Goal: Task Accomplishment & Management: Manage account settings

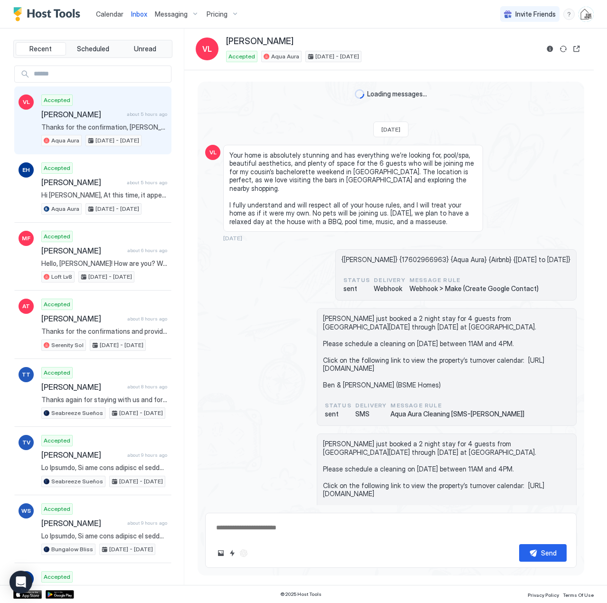
click at [113, 18] on link "Calendar" at bounding box center [110, 14] width 28 height 10
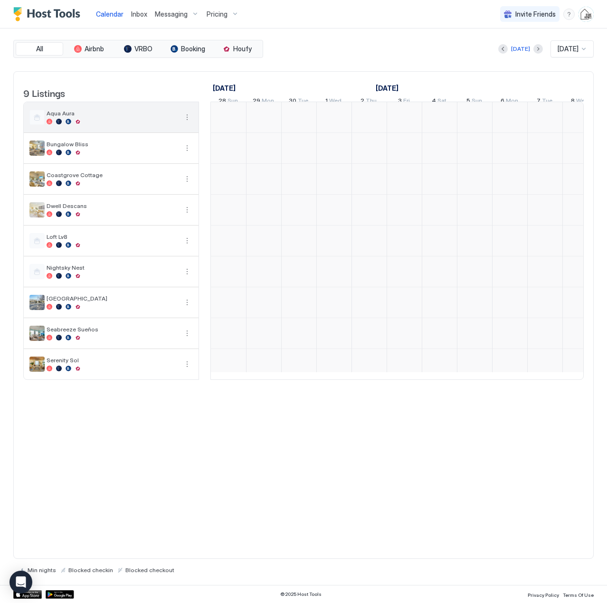
scroll to position [0, 527]
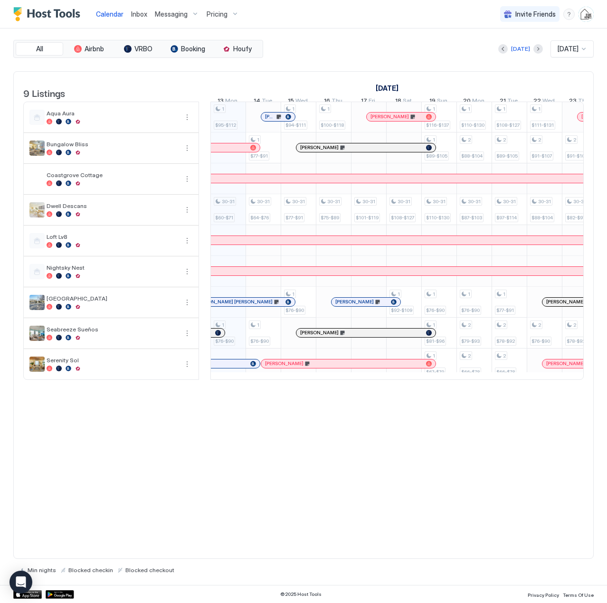
click at [281, 120] on div "[PERSON_NAME]" at bounding box center [273, 116] width 17 height 6
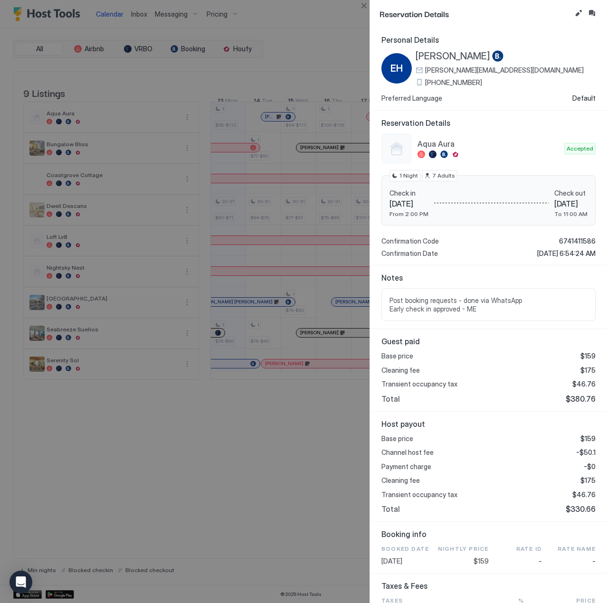
click at [254, 77] on div at bounding box center [303, 301] width 607 height 603
click at [365, 9] on button "Close" at bounding box center [363, 5] width 11 height 11
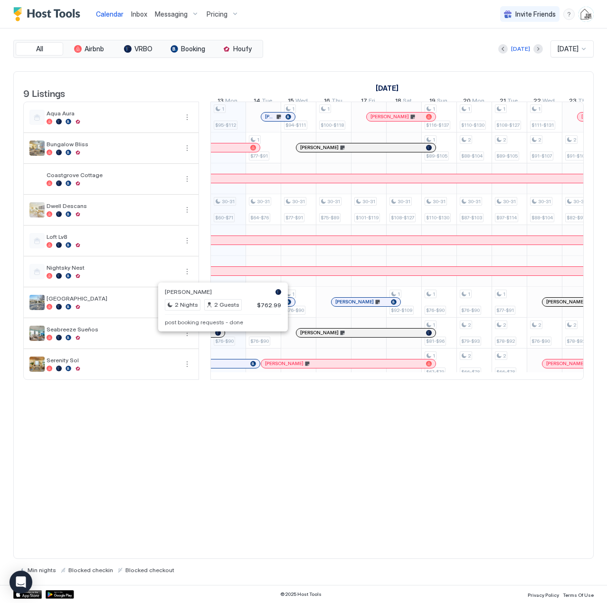
click at [219, 336] on div at bounding box center [218, 333] width 6 height 6
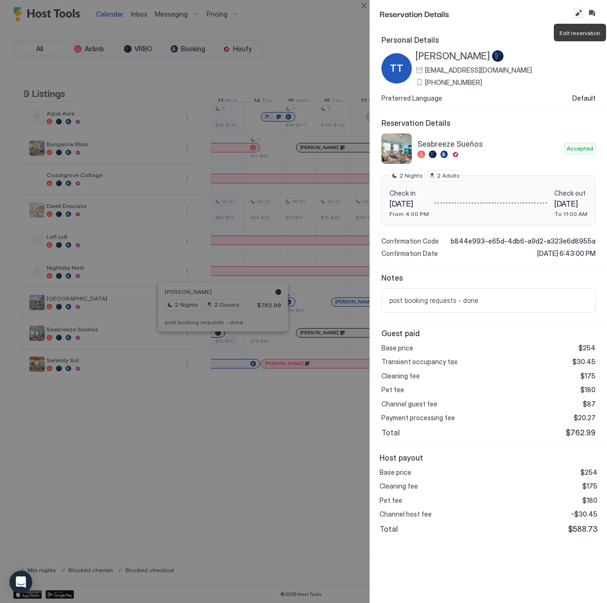
click at [575, 11] on button "Edit reservation" at bounding box center [577, 13] width 11 height 11
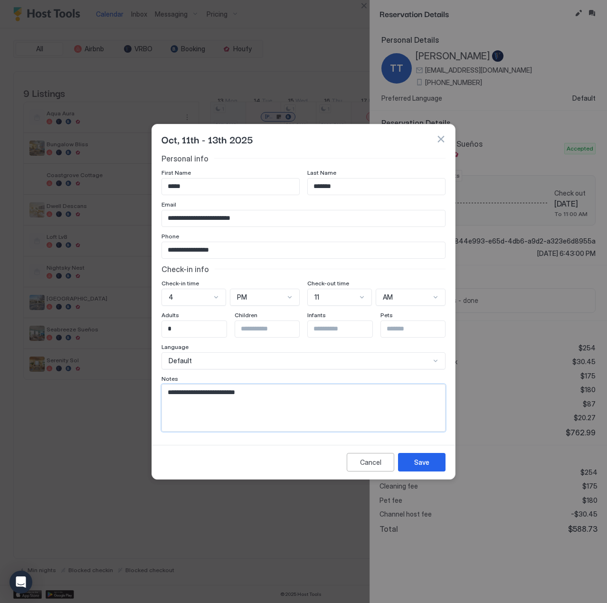
click at [266, 400] on textarea "**********" at bounding box center [303, 408] width 283 height 47
paste textarea "**********"
type textarea "**********"
click at [425, 463] on div "Save" at bounding box center [421, 462] width 15 height 10
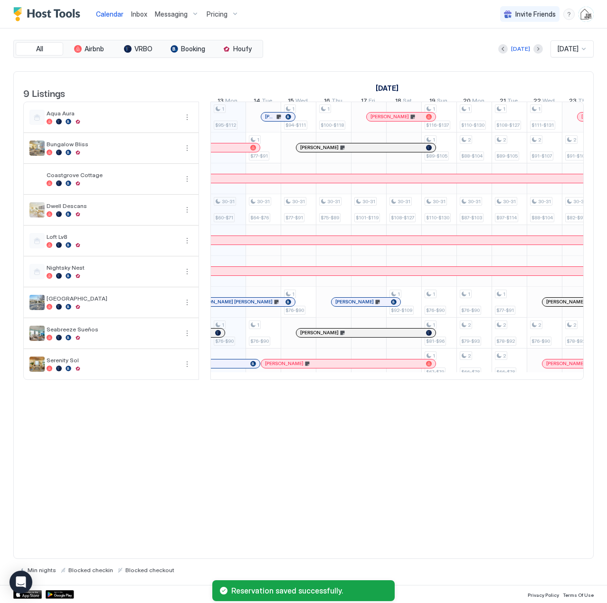
click at [218, 336] on div at bounding box center [218, 333] width 6 height 6
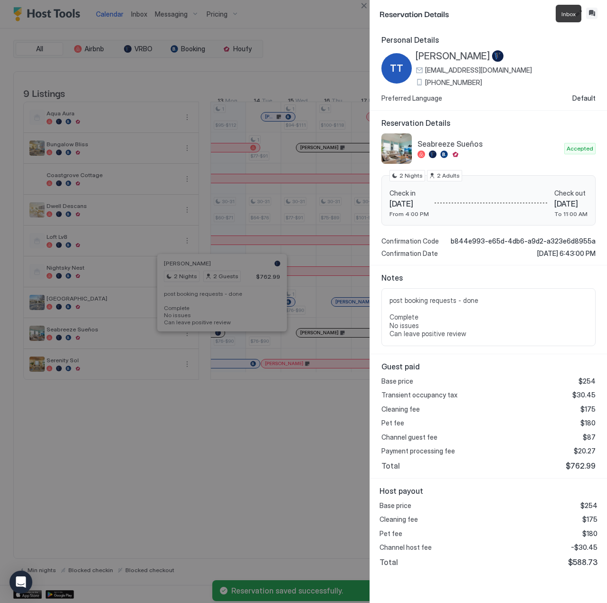
click at [591, 13] on button "Inbox" at bounding box center [591, 13] width 11 height 11
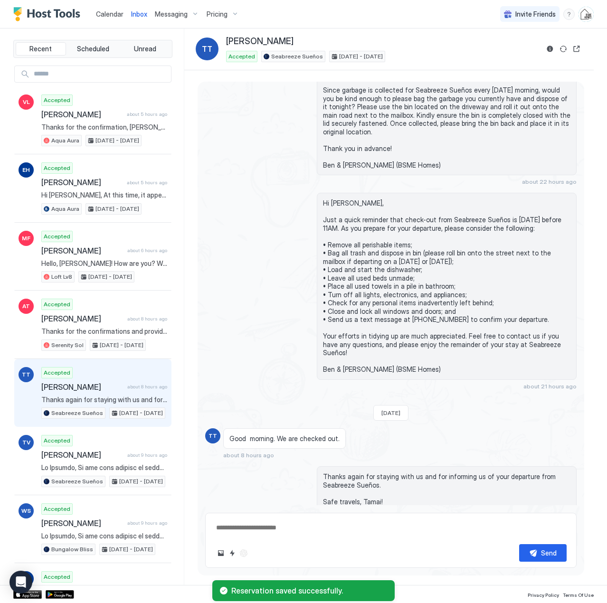
scroll to position [2156, 0]
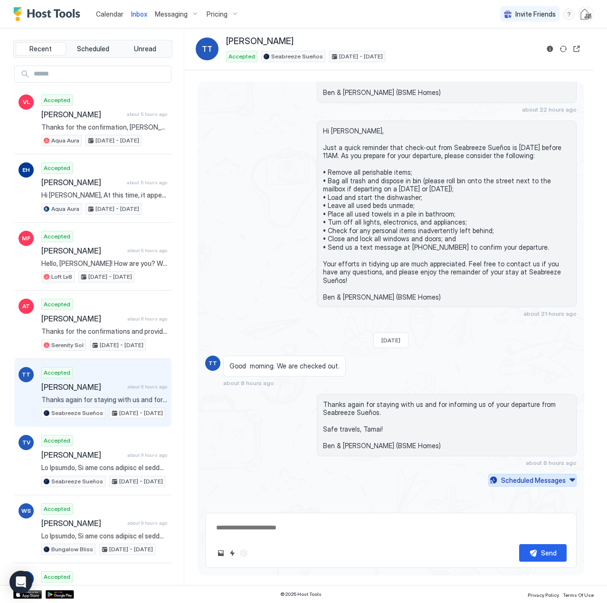
click at [504, 484] on div "Scheduled Messages" at bounding box center [533, 480] width 65 height 10
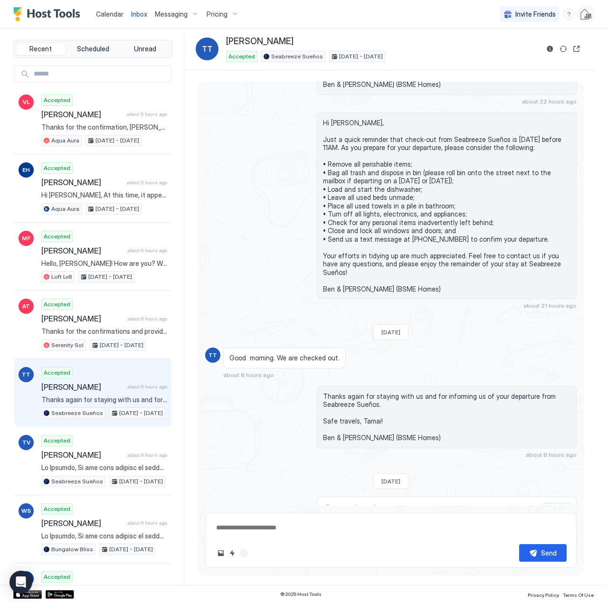
scroll to position [2389, 0]
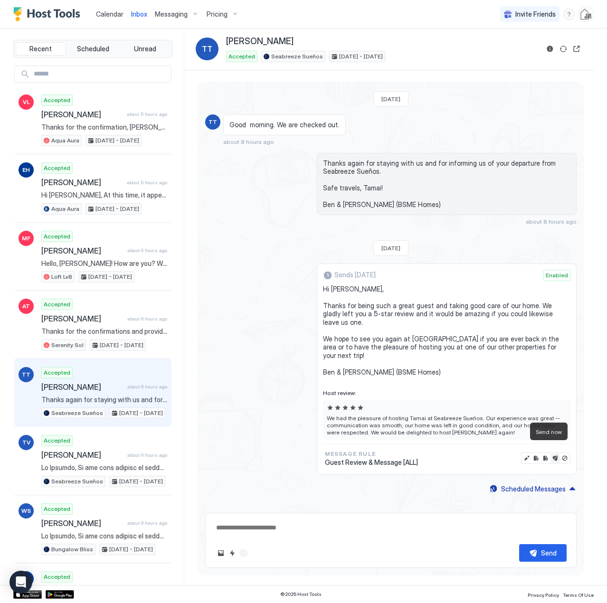
click at [550, 453] on button "Send now" at bounding box center [554, 457] width 9 height 9
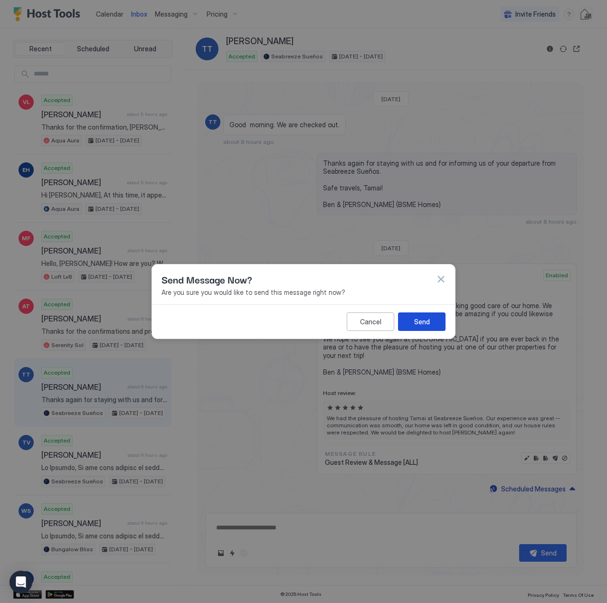
click at [420, 320] on div "Send" at bounding box center [422, 322] width 16 height 10
